Goal: Transaction & Acquisition: Book appointment/travel/reservation

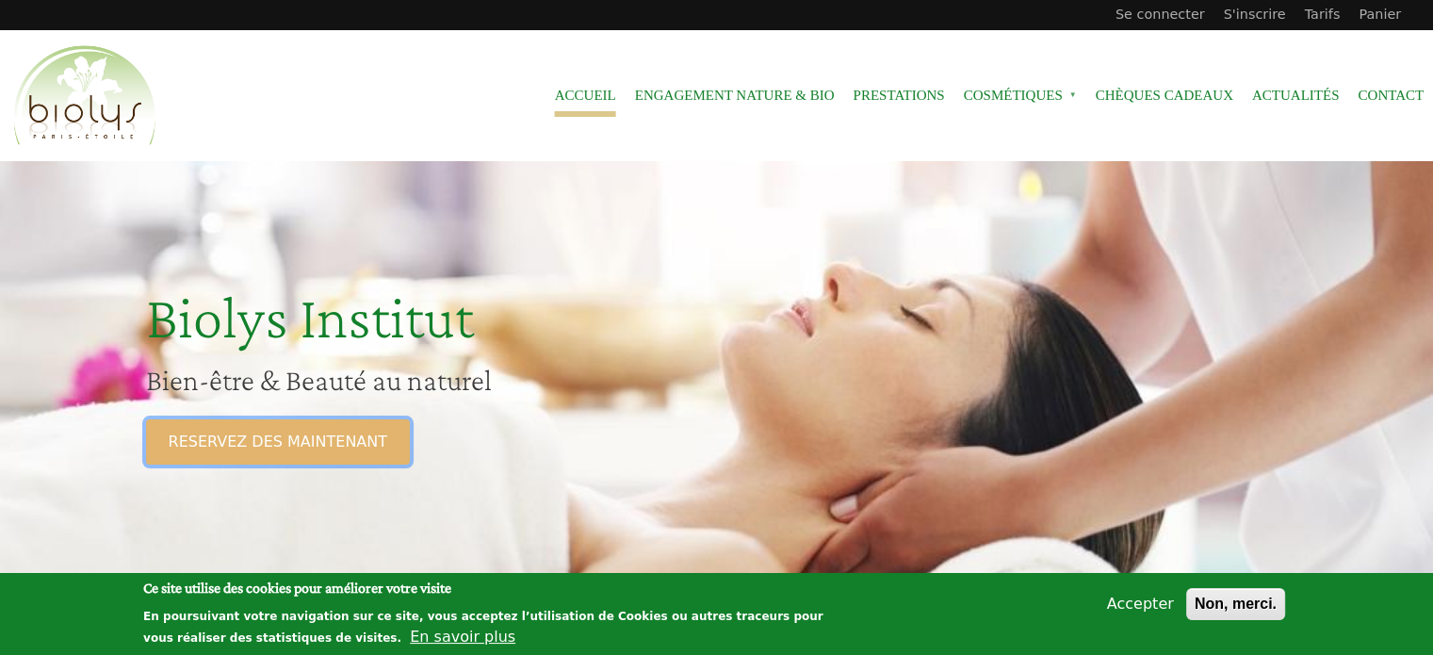
click at [335, 436] on link "RESERVEZ DES MAINTENANT" at bounding box center [278, 441] width 264 height 45
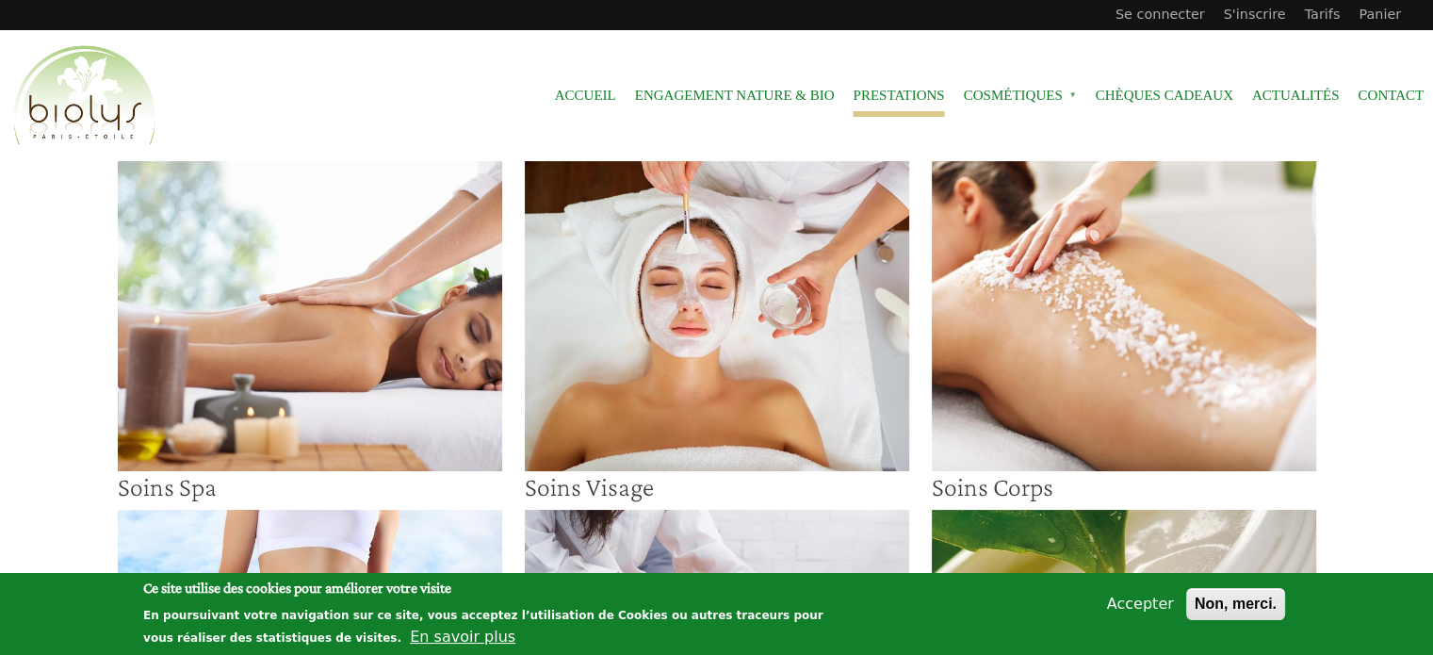
click at [647, 391] on img at bounding box center [717, 316] width 384 height 310
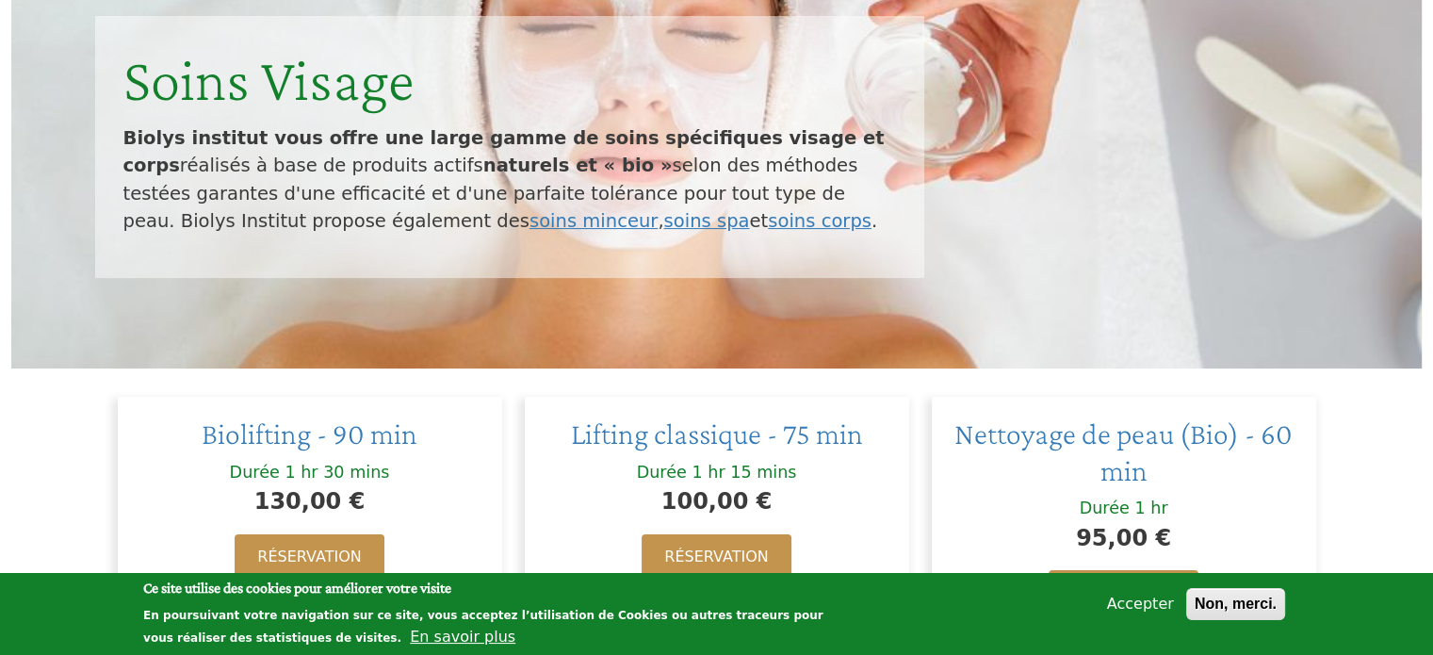
scroll to position [283, 0]
click at [1230, 608] on button "Non, merci." at bounding box center [1235, 604] width 99 height 32
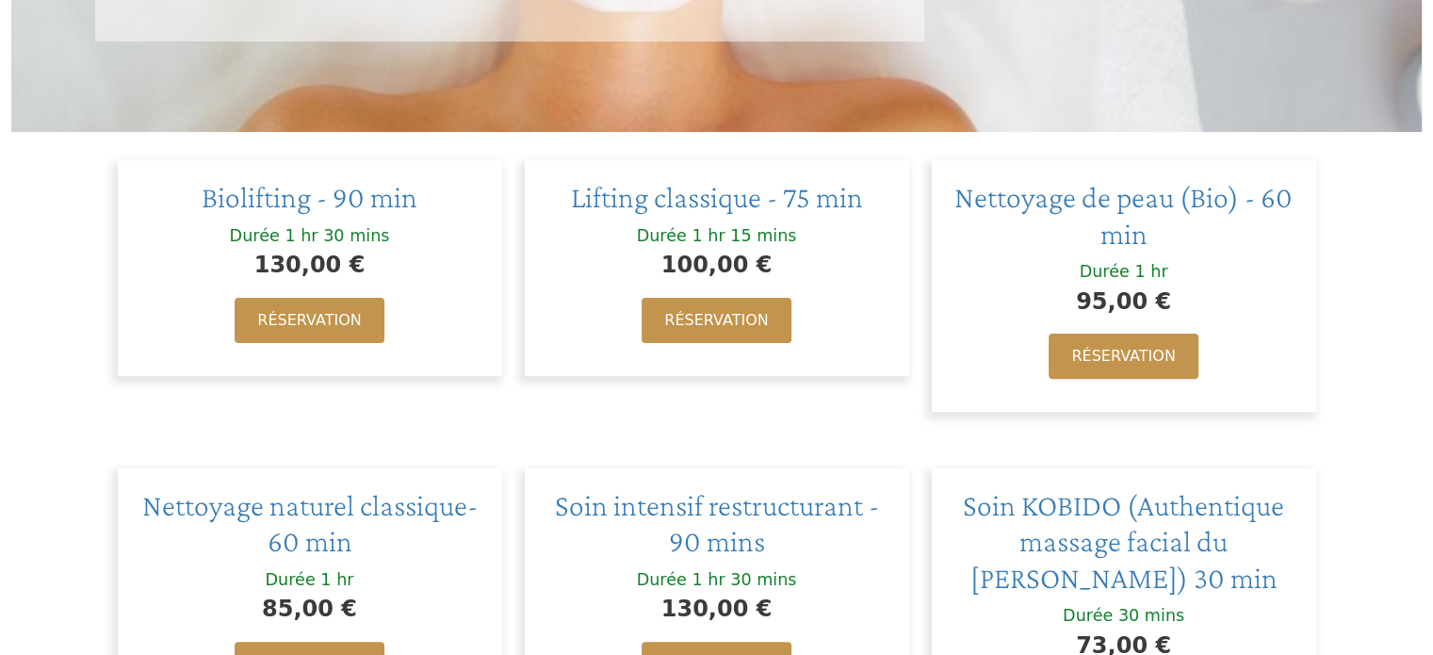
scroll to position [520, 0]
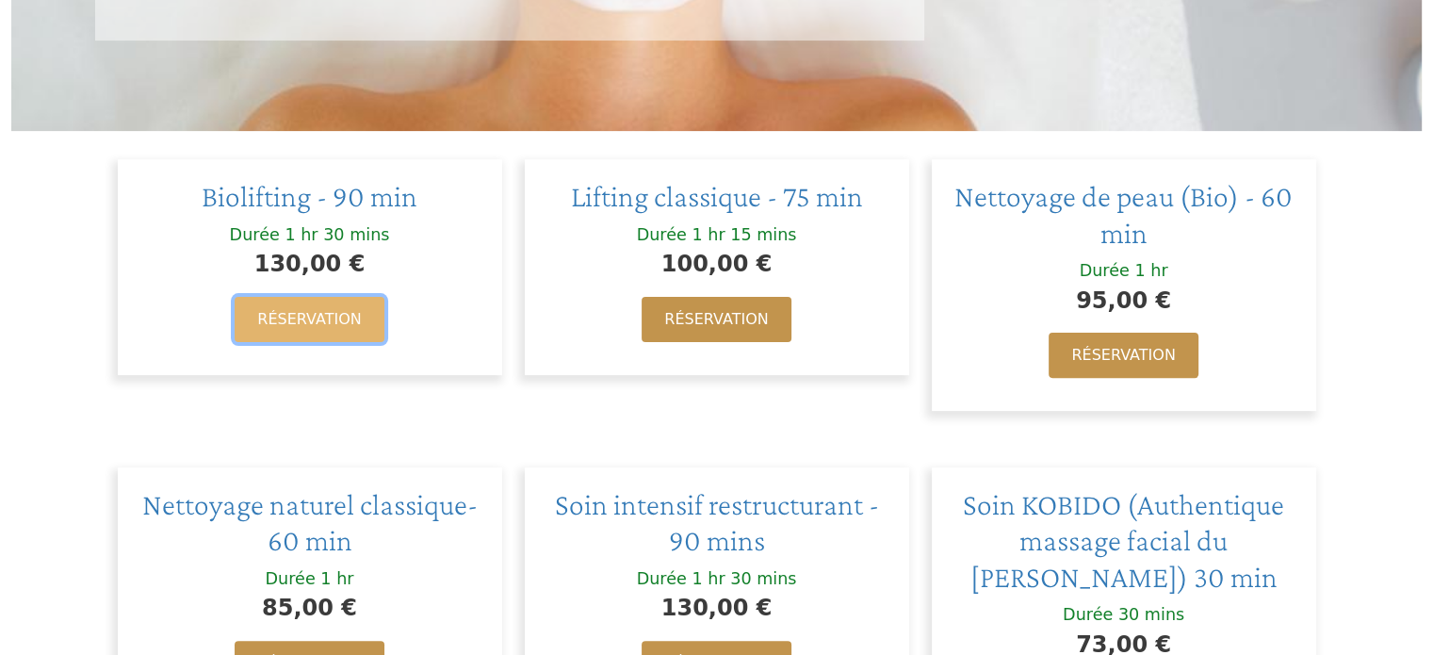
click at [333, 324] on link "Réservation" at bounding box center [309, 319] width 149 height 45
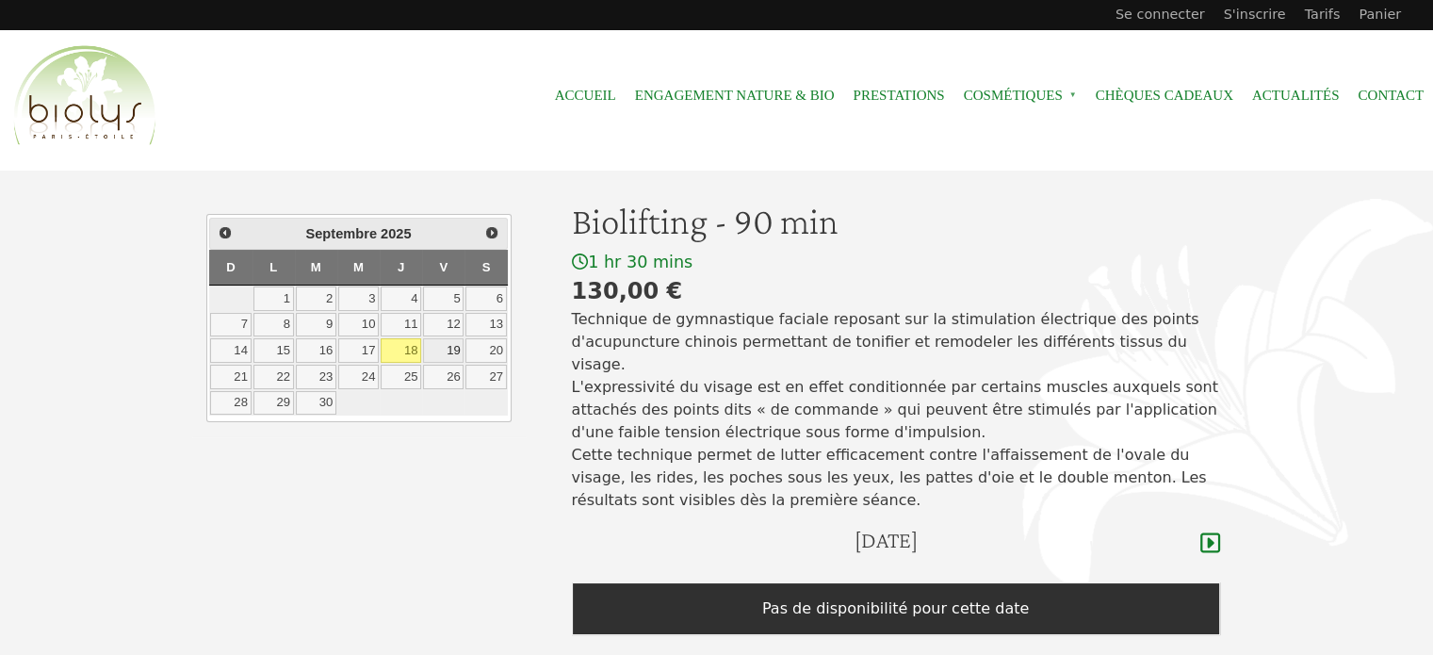
click at [437, 349] on link "19" at bounding box center [443, 350] width 41 height 24
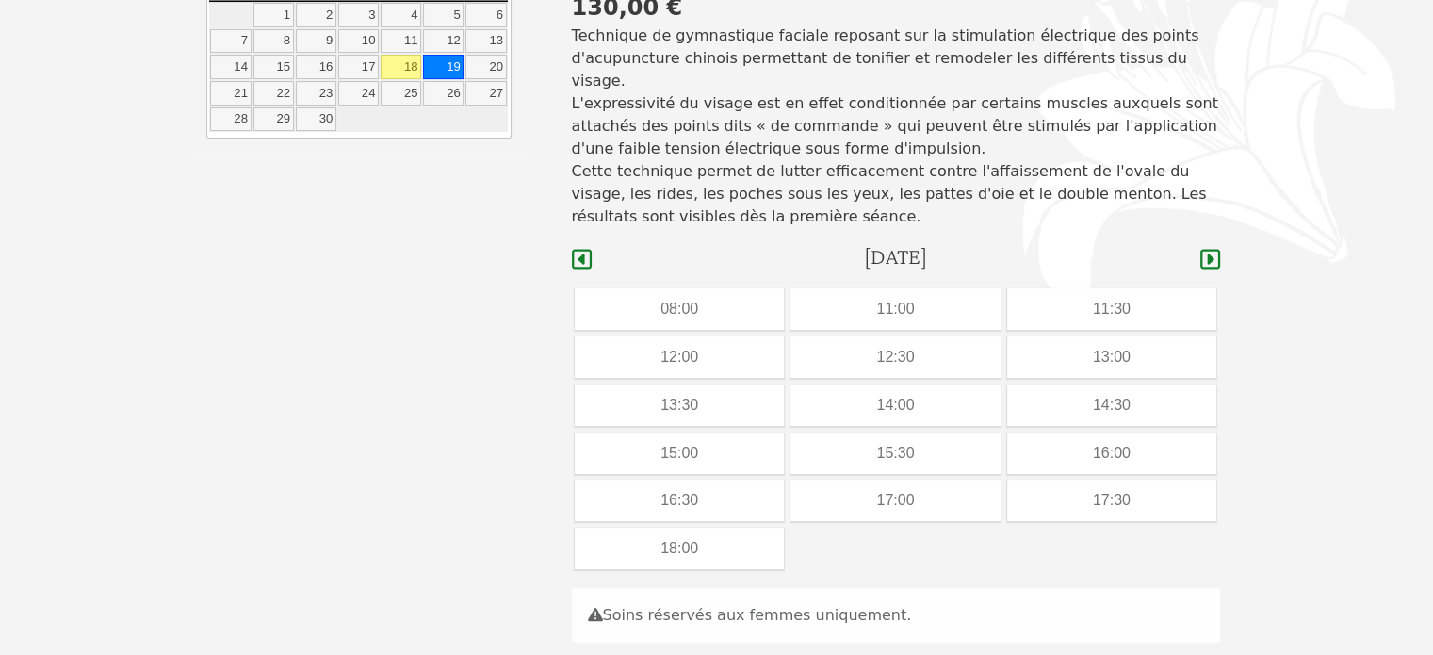
scroll to position [181, 0]
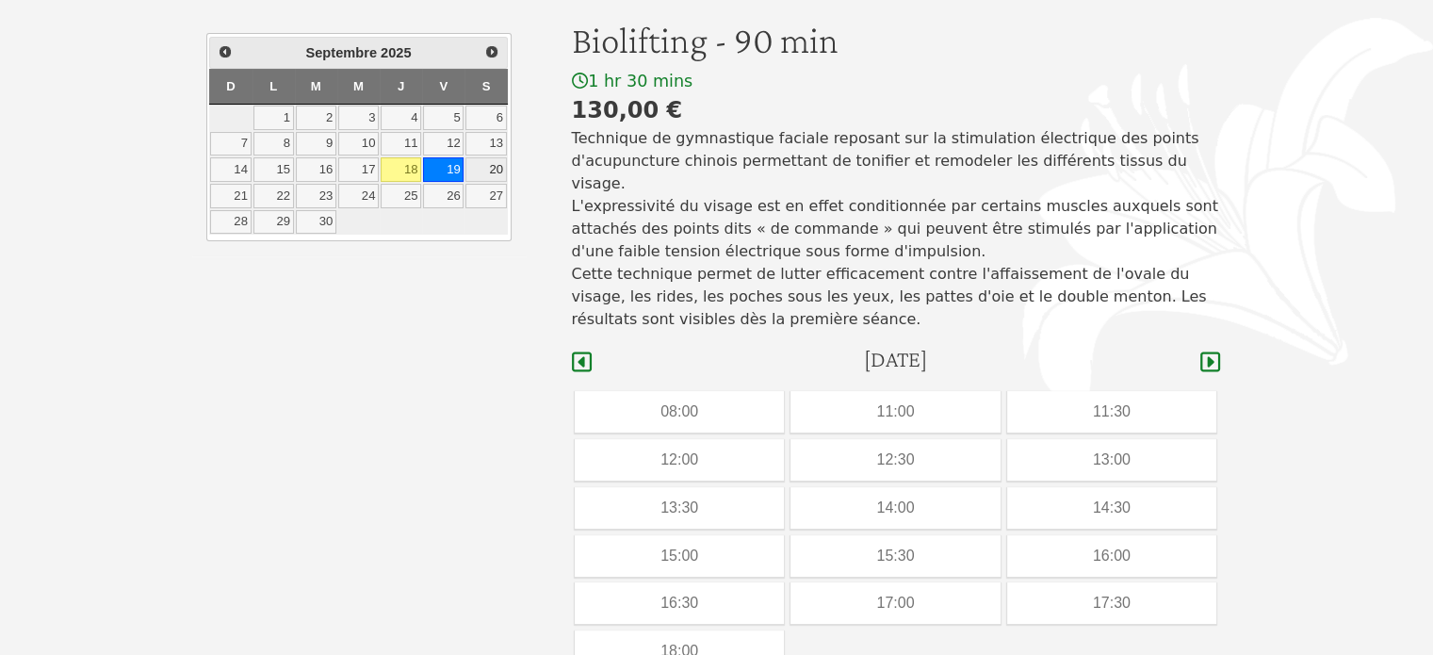
click at [489, 168] on link "20" at bounding box center [485, 169] width 41 height 24
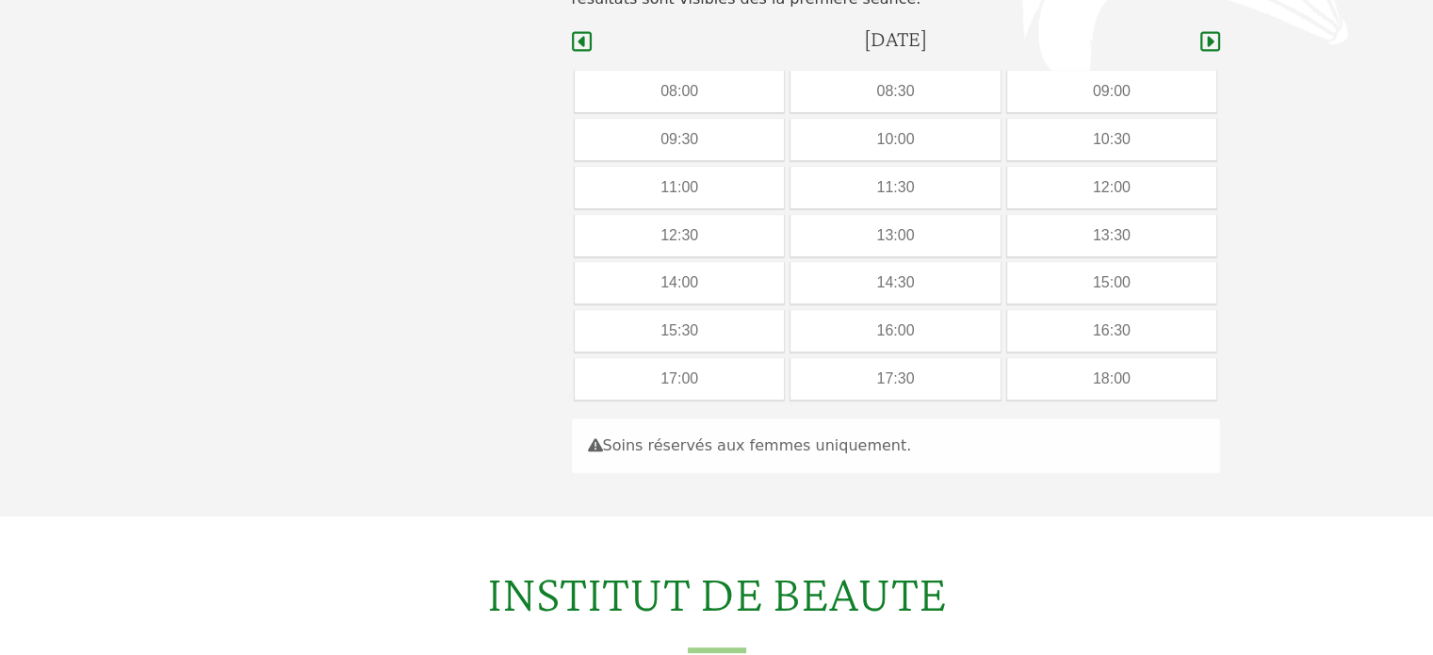
scroll to position [503, 0]
